Goal: Task Accomplishment & Management: Use online tool/utility

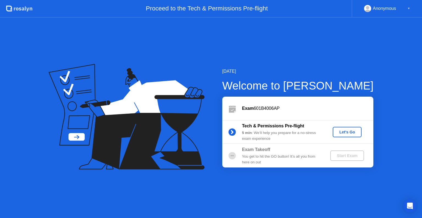
click at [345, 136] on button "Let's Go" at bounding box center [346, 132] width 29 height 10
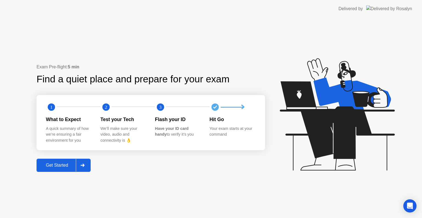
click at [61, 167] on div "Get Started" at bounding box center [57, 165] width 38 height 5
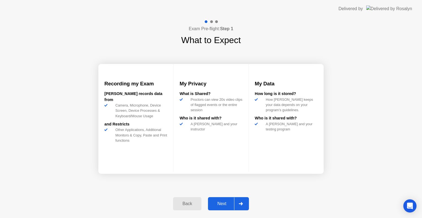
click at [221, 205] on div "Next" at bounding box center [221, 203] width 24 height 5
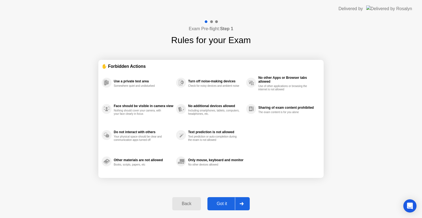
click at [221, 205] on div "Got it" at bounding box center [222, 203] width 26 height 5
select select "**********"
select select "*******"
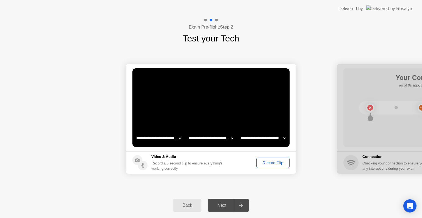
click at [221, 205] on div "Next" at bounding box center [221, 205] width 24 height 5
click at [273, 163] on div "Record Clip" at bounding box center [272, 163] width 29 height 4
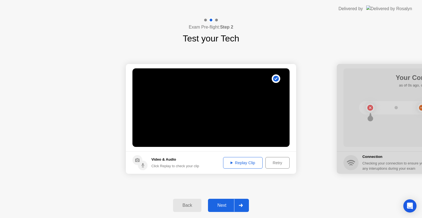
click at [237, 163] on div "Replay Clip" at bounding box center [243, 163] width 36 height 4
click at [229, 203] on div "Next" at bounding box center [221, 205] width 24 height 5
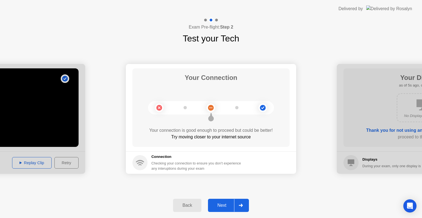
click at [230, 203] on div "Next" at bounding box center [221, 205] width 24 height 5
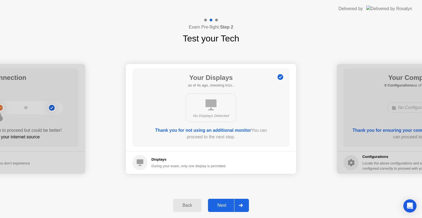
click at [225, 203] on div "Next" at bounding box center [221, 205] width 24 height 5
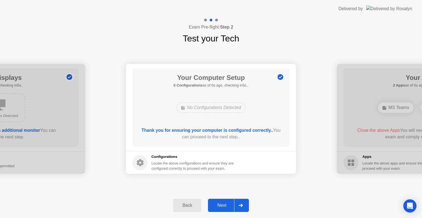
click at [225, 203] on div "Next" at bounding box center [221, 205] width 24 height 5
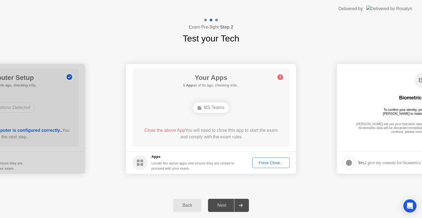
click at [225, 203] on div "Next" at bounding box center [221, 205] width 24 height 5
click at [271, 162] on div "Force Close..." at bounding box center [270, 163] width 33 height 4
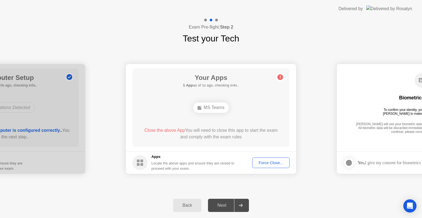
click at [262, 164] on div "Force Close..." at bounding box center [270, 163] width 33 height 4
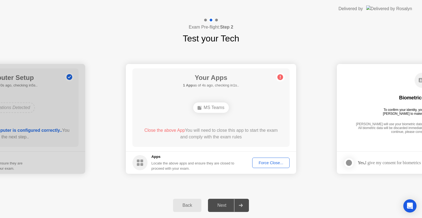
click at [221, 204] on div "Next" at bounding box center [221, 205] width 24 height 5
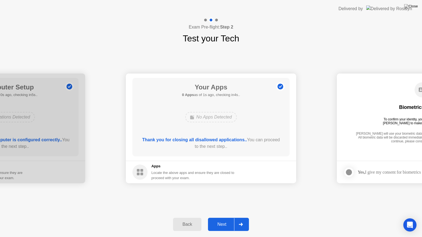
click at [224, 218] on div "Next" at bounding box center [221, 224] width 24 height 5
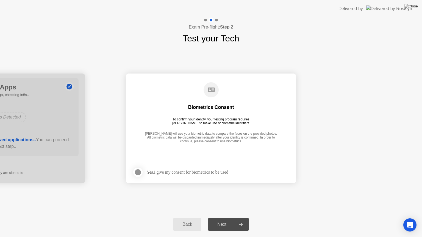
click at [224, 218] on div "Next" at bounding box center [221, 224] width 24 height 5
click at [156, 171] on div "Yes, I give my consent for biometrics to be used" at bounding box center [188, 172] width 82 height 5
click at [138, 172] on div at bounding box center [138, 172] width 7 height 7
click at [228, 218] on div "Next" at bounding box center [221, 224] width 24 height 5
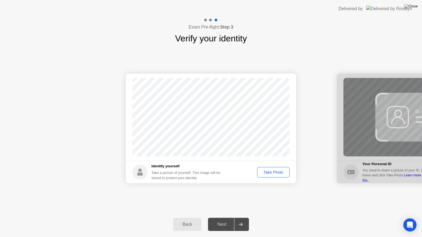
click at [271, 175] on div "Take Photo" at bounding box center [273, 172] width 29 height 4
click at [222, 218] on div "Next" at bounding box center [221, 224] width 24 height 5
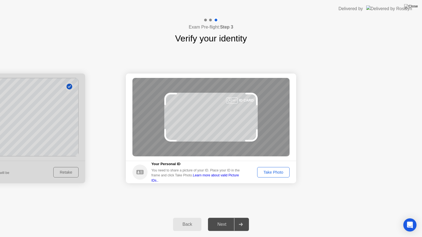
click at [266, 172] on div "Take Photo" at bounding box center [273, 172] width 29 height 4
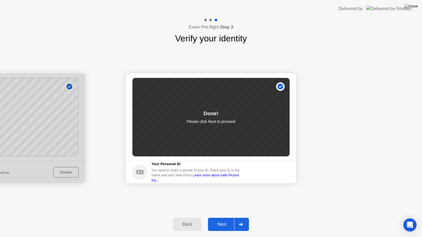
click at [226, 218] on div "Next" at bounding box center [221, 224] width 24 height 5
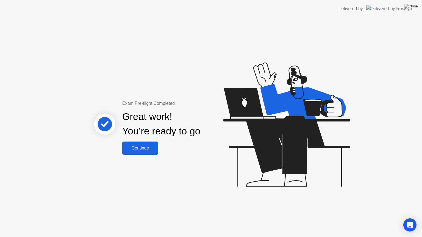
click at [149, 150] on div "Continue" at bounding box center [140, 148] width 33 height 5
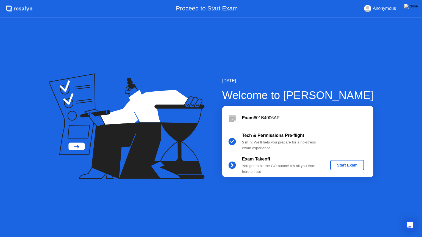
click at [338, 167] on div "Start Exam" at bounding box center [346, 165] width 29 height 4
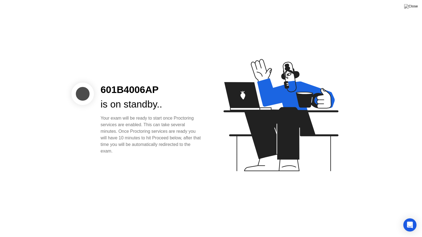
drag, startPoint x: 166, startPoint y: 115, endPoint x: 165, endPoint y: 120, distance: 4.5
click at [165, 120] on div "Your exam will be ready to start once Proctoring services are enabled. This can…" at bounding box center [151, 135] width 102 height 40
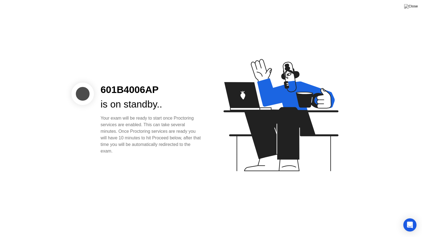
click at [165, 120] on div "Your exam will be ready to start once Proctoring services are enabled. This can…" at bounding box center [151, 135] width 102 height 40
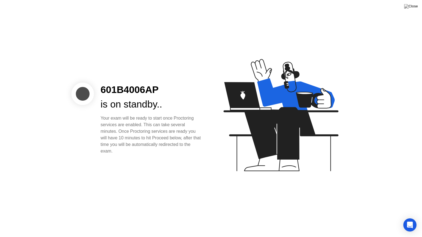
click at [165, 120] on div "Your exam will be ready to start once Proctoring services are enabled. This can…" at bounding box center [151, 135] width 102 height 40
click at [165, 127] on div "Your exam will be ready to start once Proctoring services are enabled. This can…" at bounding box center [151, 135] width 102 height 40
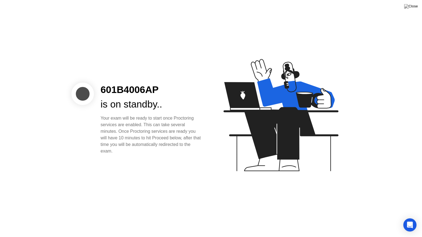
click at [165, 127] on div "Your exam will be ready to start once Proctoring services are enabled. This can…" at bounding box center [151, 135] width 102 height 40
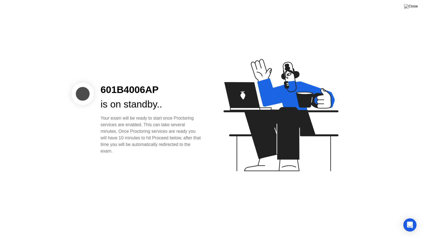
click at [165, 127] on div "Your exam will be ready to start once Proctoring services are enabled. This can…" at bounding box center [151, 135] width 102 height 40
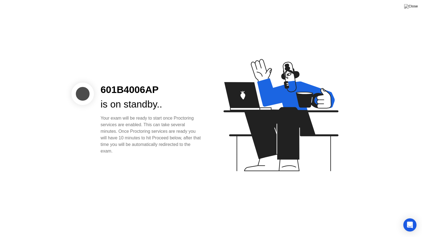
click at [165, 127] on div "Your exam will be ready to start once Proctoring services are enabled. This can…" at bounding box center [151, 135] width 102 height 40
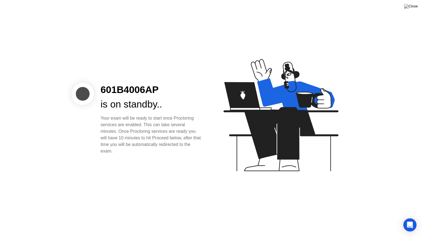
click at [165, 127] on div "Your exam will be ready to start once Proctoring services are enabled. This can…" at bounding box center [151, 135] width 102 height 40
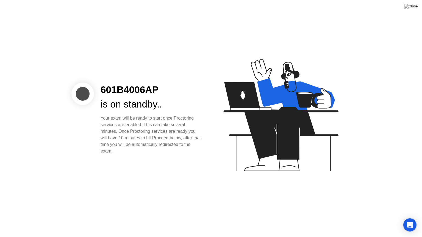
click at [165, 127] on div "Your exam will be ready to start once Proctoring services are enabled. This can…" at bounding box center [151, 135] width 102 height 40
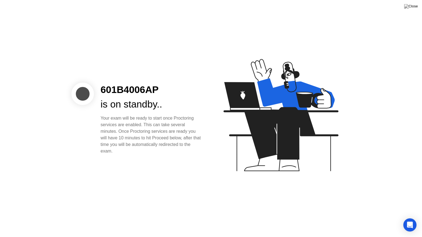
click at [165, 127] on div "Your exam will be ready to start once Proctoring services are enabled. This can…" at bounding box center [151, 135] width 102 height 40
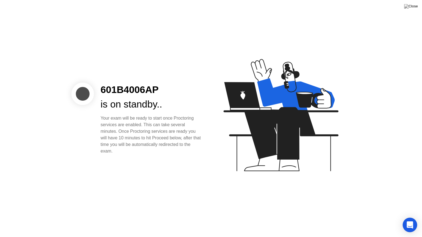
click at [409, 218] on icon "Open Intercom Messenger" at bounding box center [409, 225] width 6 height 7
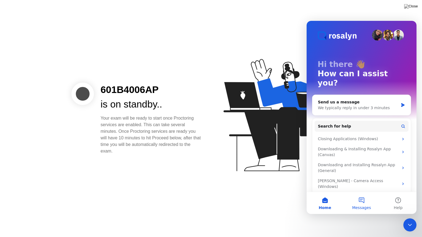
click at [357, 204] on button "Messages" at bounding box center [361, 203] width 37 height 22
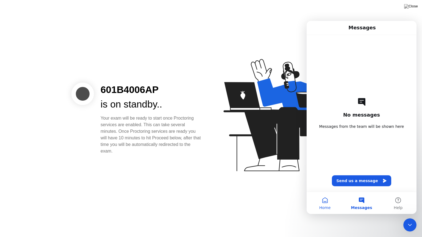
click at [325, 200] on button "Home" at bounding box center [324, 203] width 37 height 22
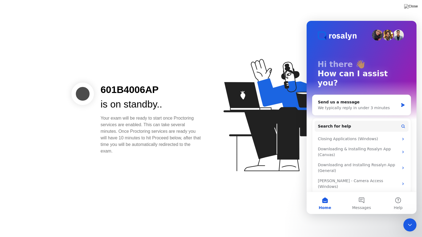
click at [257, 198] on div "601B4006AP is on standby.. Your exam will be ready to start once Proctoring ser…" at bounding box center [211, 118] width 422 height 237
click at [413, 218] on div "Close Intercom Messenger" at bounding box center [409, 225] width 13 height 13
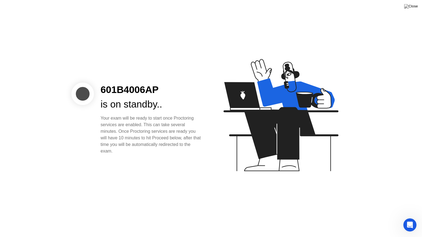
click at [135, 131] on div "Your exam will be ready to start once Proctoring services are enabled. This can…" at bounding box center [151, 135] width 102 height 40
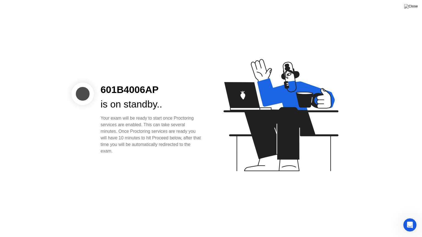
click at [135, 131] on div "Your exam will be ready to start once Proctoring services are enabled. This can…" at bounding box center [151, 135] width 102 height 40
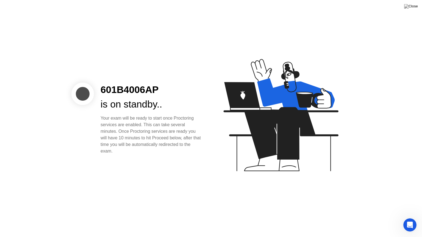
click at [135, 131] on div "Your exam will be ready to start once Proctoring services are enabled. This can…" at bounding box center [151, 135] width 102 height 40
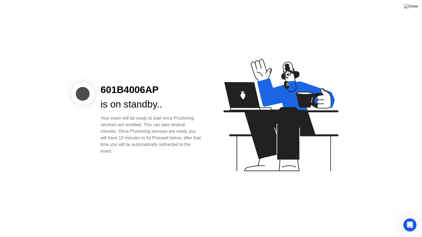
click at [135, 131] on div "Your exam will be ready to start once Proctoring services are enabled. This can…" at bounding box center [151, 135] width 102 height 40
click at [149, 145] on div "Your exam will be ready to start once Proctoring services are enabled. This can…" at bounding box center [151, 135] width 102 height 40
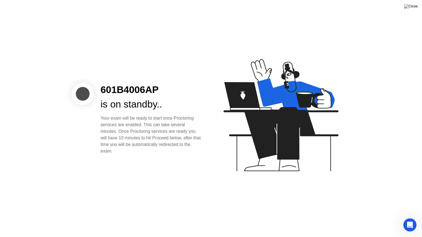
click at [149, 145] on div "Your exam will be ready to start once Proctoring services are enabled. This can…" at bounding box center [151, 135] width 102 height 40
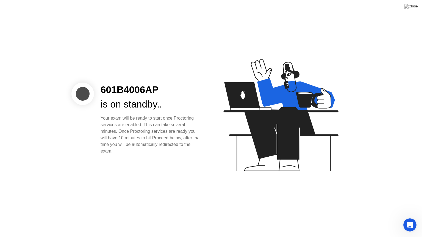
click at [149, 145] on div "Your exam will be ready to start once Proctoring services are enabled. This can…" at bounding box center [151, 135] width 102 height 40
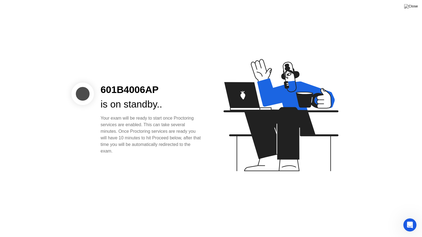
click at [149, 145] on div "Your exam will be ready to start once Proctoring services are enabled. This can…" at bounding box center [151, 135] width 102 height 40
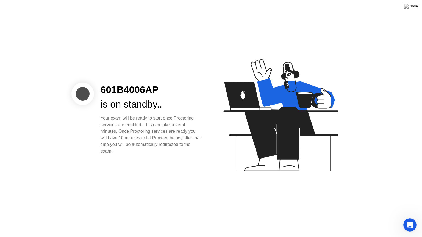
click at [149, 145] on div "Your exam will be ready to start once Proctoring services are enabled. This can…" at bounding box center [151, 135] width 102 height 40
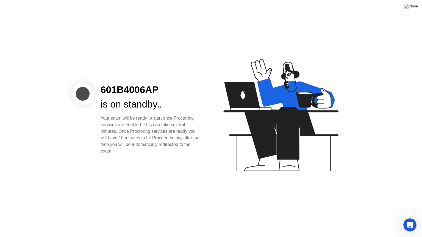
click at [149, 145] on div "Your exam will be ready to start once Proctoring services are enabled. This can…" at bounding box center [151, 135] width 102 height 40
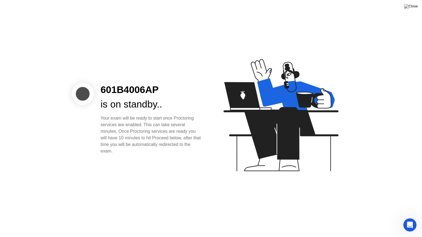
click at [149, 145] on div "Your exam will be ready to start once Proctoring services are enabled. This can…" at bounding box center [151, 135] width 102 height 40
click at [153, 156] on div "601B4006AP is on standby.. Your exam will be ready to start once Proctoring ser…" at bounding box center [211, 118] width 422 height 237
click at [138, 127] on div "Your exam will be ready to start once Proctoring services are enabled. This can…" at bounding box center [151, 135] width 102 height 40
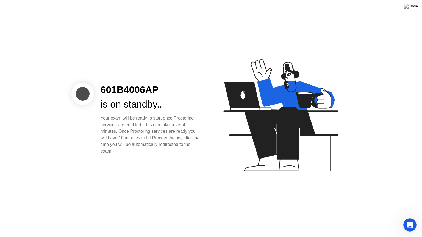
click at [138, 127] on div "Your exam will be ready to start once Proctoring services are enabled. This can…" at bounding box center [151, 135] width 102 height 40
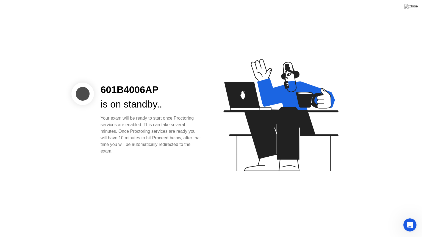
click at [138, 127] on div "Your exam will be ready to start once Proctoring services are enabled. This can…" at bounding box center [151, 135] width 102 height 40
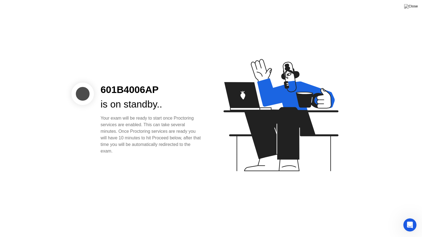
click at [138, 127] on div "Your exam will be ready to start once Proctoring services are enabled. This can…" at bounding box center [151, 135] width 102 height 40
click at [153, 158] on div "601B4006AP is on standby.. Your exam will be ready to start once Proctoring ser…" at bounding box center [211, 118] width 422 height 237
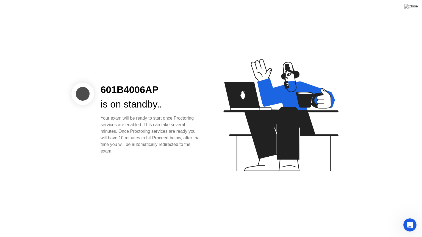
click at [140, 145] on div "Your exam will be ready to start once Proctoring services are enabled. This can…" at bounding box center [151, 135] width 102 height 40
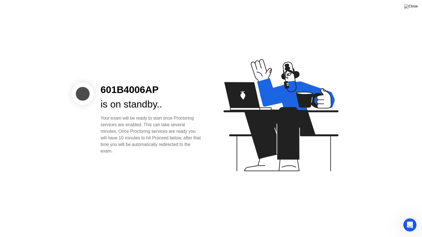
click at [140, 145] on div "Your exam will be ready to start once Proctoring services are enabled. This can…" at bounding box center [151, 135] width 102 height 40
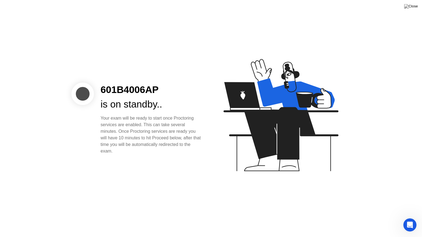
click at [140, 145] on div "Your exam will be ready to start once Proctoring services are enabled. This can…" at bounding box center [151, 135] width 102 height 40
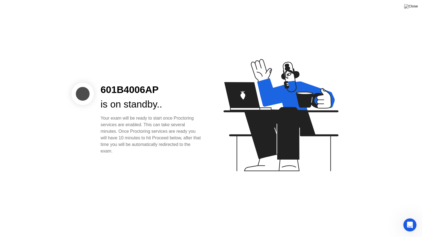
click at [140, 145] on div "Your exam will be ready to start once Proctoring services are enabled. This can…" at bounding box center [151, 135] width 102 height 40
drag, startPoint x: 140, startPoint y: 145, endPoint x: 140, endPoint y: 157, distance: 11.5
click at [140, 157] on div "601B4006AP is on standby.. Your exam will be ready to start once Proctoring ser…" at bounding box center [211, 118] width 422 height 237
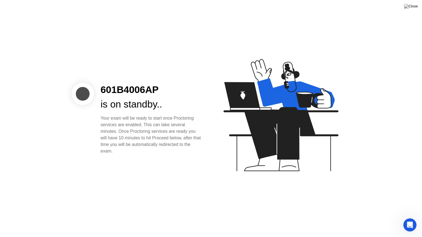
click at [128, 137] on div "Your exam will be ready to start once Proctoring services are enabled. This can…" at bounding box center [151, 135] width 102 height 40
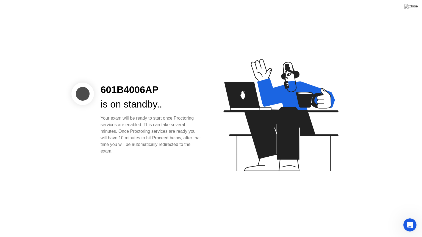
click at [128, 137] on div "Your exam will be ready to start once Proctoring services are enabled. This can…" at bounding box center [151, 135] width 102 height 40
drag, startPoint x: 128, startPoint y: 137, endPoint x: 132, endPoint y: 150, distance: 13.3
click at [132, 150] on div "Your exam will be ready to start once Proctoring services are enabled. This can…" at bounding box center [151, 135] width 102 height 40
click at [126, 146] on div "Your exam will be ready to start once Proctoring services are enabled. This can…" at bounding box center [151, 135] width 102 height 40
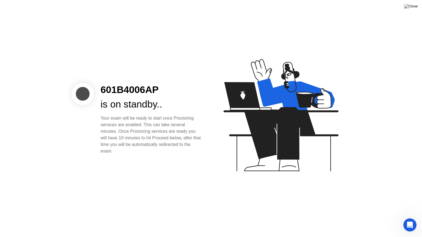
click at [126, 146] on div "Your exam will be ready to start once Proctoring services are enabled. This can…" at bounding box center [151, 135] width 102 height 40
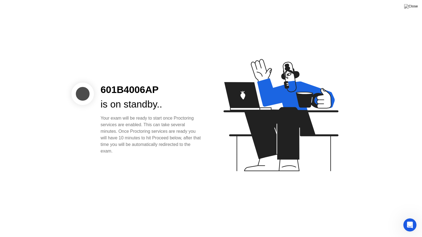
click at [126, 146] on div "Your exam will be ready to start once Proctoring services are enabled. This can…" at bounding box center [151, 135] width 102 height 40
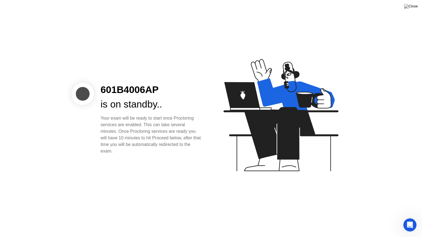
click at [126, 146] on div "Your exam will be ready to start once Proctoring services are enabled. This can…" at bounding box center [151, 135] width 102 height 40
click at [127, 151] on div "Your exam will be ready to start once Proctoring services are enabled. This can…" at bounding box center [151, 135] width 102 height 40
click at [101, 121] on div "Your exam will be ready to start once Proctoring services are enabled. This can…" at bounding box center [151, 135] width 102 height 40
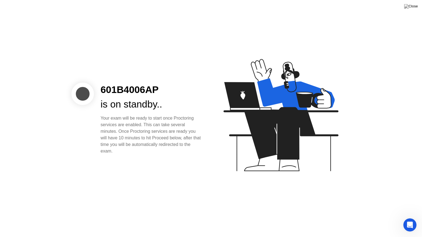
click at [101, 121] on div "Your exam will be ready to start once Proctoring services are enabled. This can…" at bounding box center [151, 135] width 102 height 40
click at [130, 152] on div "Your exam will be ready to start once Proctoring services are enabled. This can…" at bounding box center [151, 135] width 102 height 40
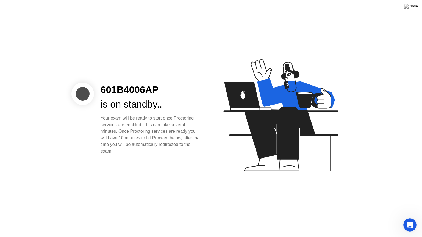
drag, startPoint x: 130, startPoint y: 152, endPoint x: 111, endPoint y: 134, distance: 25.8
click at [111, 134] on div "Your exam will be ready to start once Proctoring services are enabled. This can…" at bounding box center [151, 135] width 102 height 40
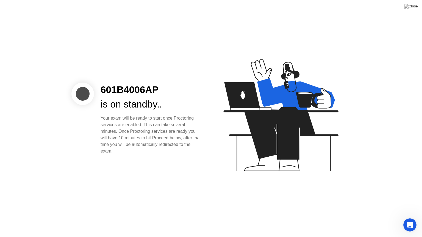
click at [111, 134] on div "Your exam will be ready to start once Proctoring services are enabled. This can…" at bounding box center [151, 135] width 102 height 40
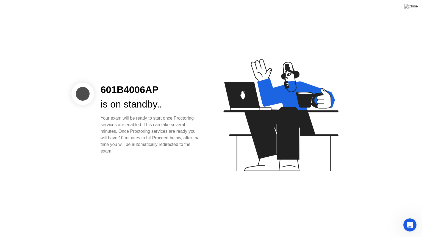
click at [111, 134] on div "Your exam will be ready to start once Proctoring services are enabled. This can…" at bounding box center [151, 135] width 102 height 40
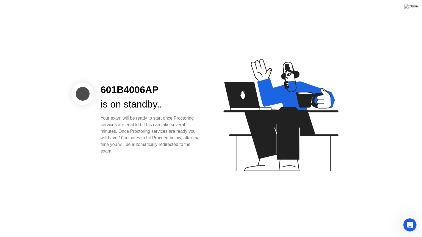
click at [111, 134] on div "Your exam will be ready to start once Proctoring services are enabled. This can…" at bounding box center [151, 135] width 102 height 40
drag, startPoint x: 111, startPoint y: 134, endPoint x: 122, endPoint y: 155, distance: 23.9
click at [122, 155] on div "601B4006AP is on standby.. Your exam will be ready to start once Proctoring ser…" at bounding box center [211, 118] width 422 height 237
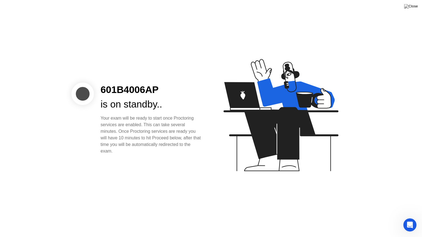
click at [122, 155] on div "601B4006AP is on standby.. Your exam will be ready to start once Proctoring ser…" at bounding box center [211, 118] width 422 height 237
click at [116, 145] on div "Your exam will be ready to start once Proctoring services are enabled. This can…" at bounding box center [151, 135] width 102 height 40
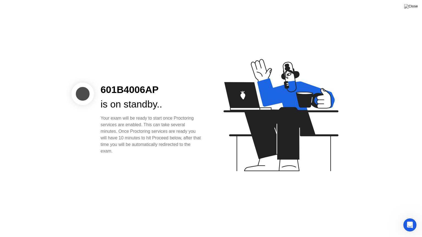
click at [131, 148] on div "Your exam will be ready to start once Proctoring services are enabled. This can…" at bounding box center [151, 135] width 102 height 40
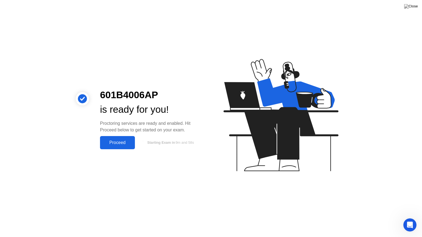
click at [116, 142] on div "Proceed" at bounding box center [118, 142] width 32 height 5
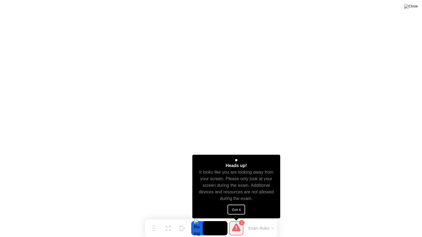
click at [237, 212] on button "Got it" at bounding box center [236, 210] width 18 height 10
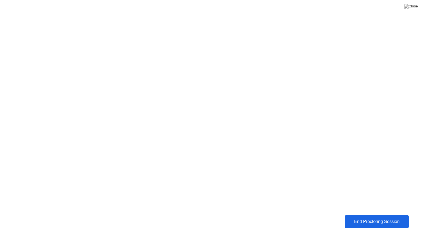
click at [377, 218] on div "End Proctoring Session" at bounding box center [376, 221] width 61 height 5
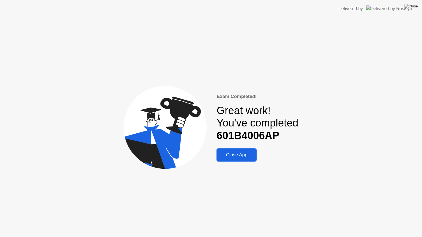
click at [235, 154] on div "Close App" at bounding box center [236, 154] width 37 height 5
